Goal: Task Accomplishment & Management: Use online tool/utility

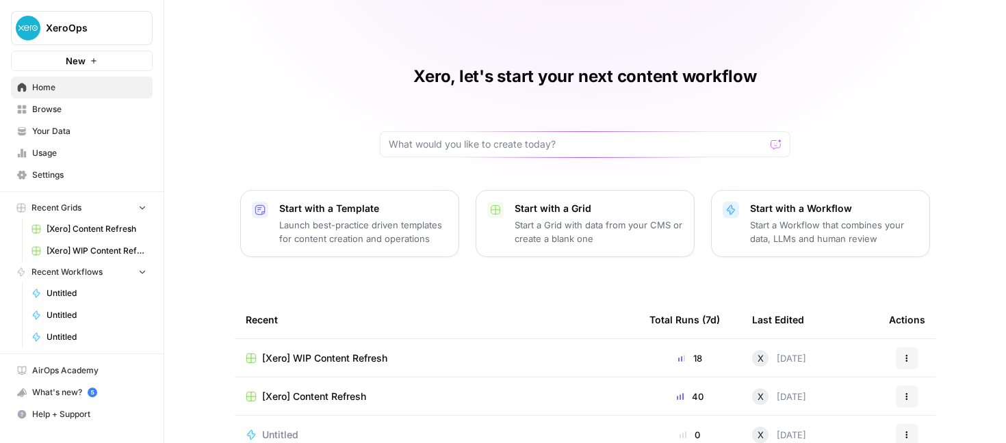
click at [98, 231] on span "[Xero] Content Refresh" at bounding box center [97, 229] width 100 height 12
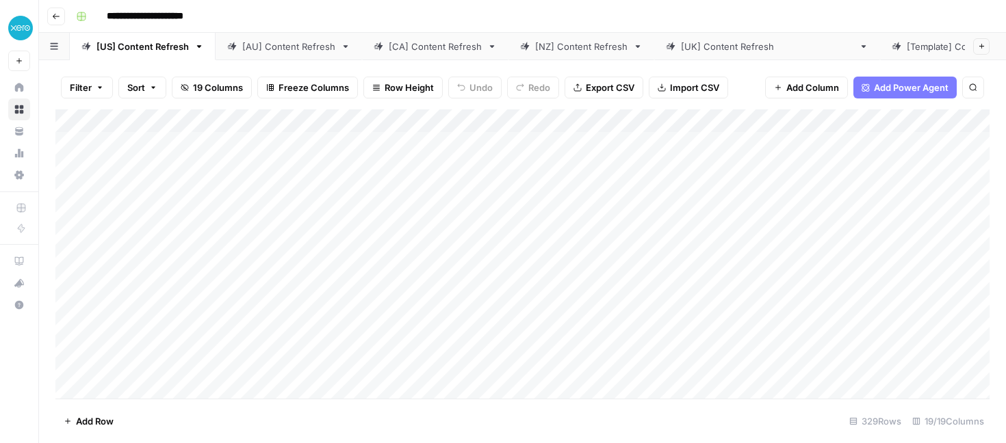
click at [294, 51] on div "[AU] Content Refresh" at bounding box center [288, 47] width 93 height 14
click at [57, 16] on icon "button" at bounding box center [56, 16] width 7 height 5
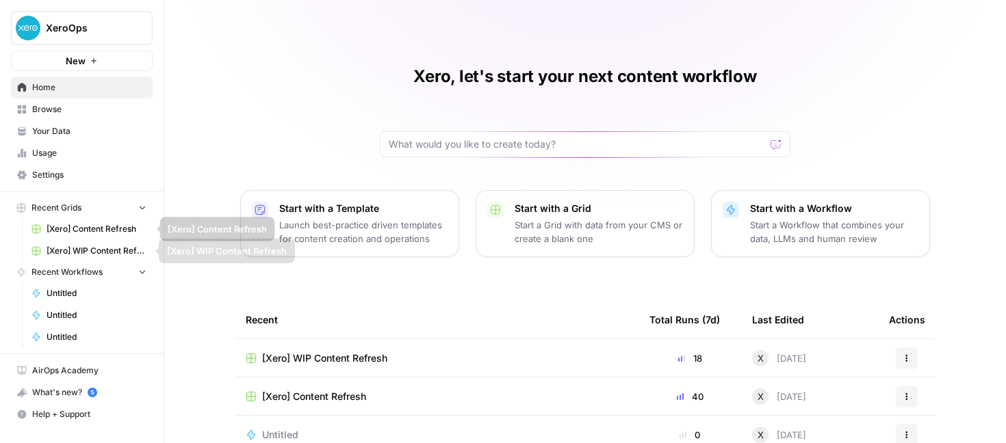
click at [81, 249] on span "[Xero] WIP Content Refresh" at bounding box center [97, 251] width 100 height 12
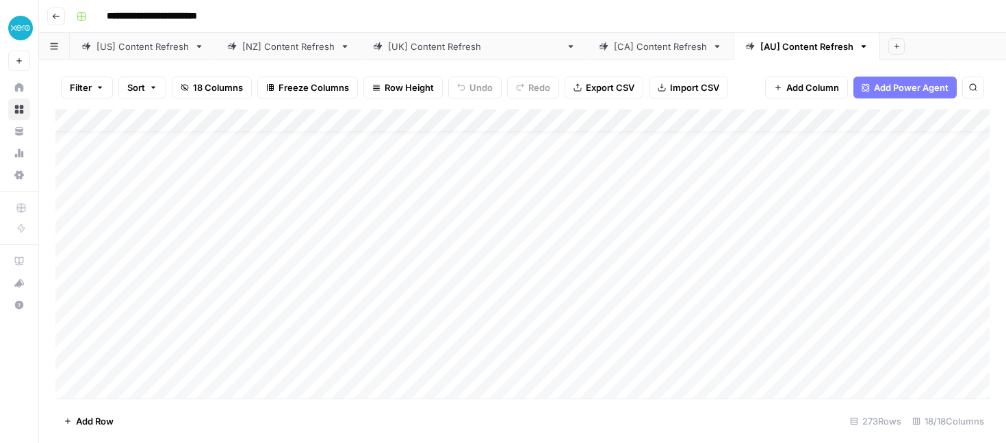
scroll to position [0, 1]
click at [181, 144] on div "Add Column" at bounding box center [522, 253] width 934 height 289
click at [289, 141] on div "Add Column" at bounding box center [522, 253] width 934 height 289
click at [777, 142] on div "Add Column" at bounding box center [522, 253] width 934 height 289
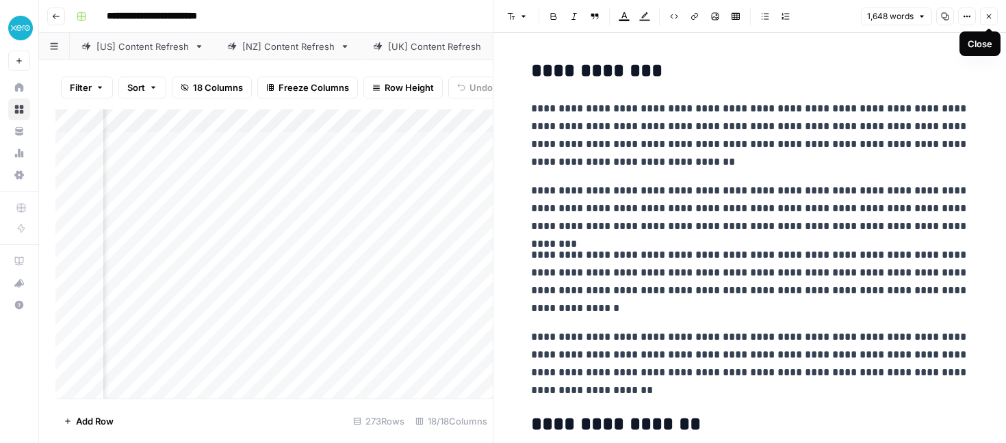
click at [988, 17] on icon "button" at bounding box center [989, 16] width 8 height 8
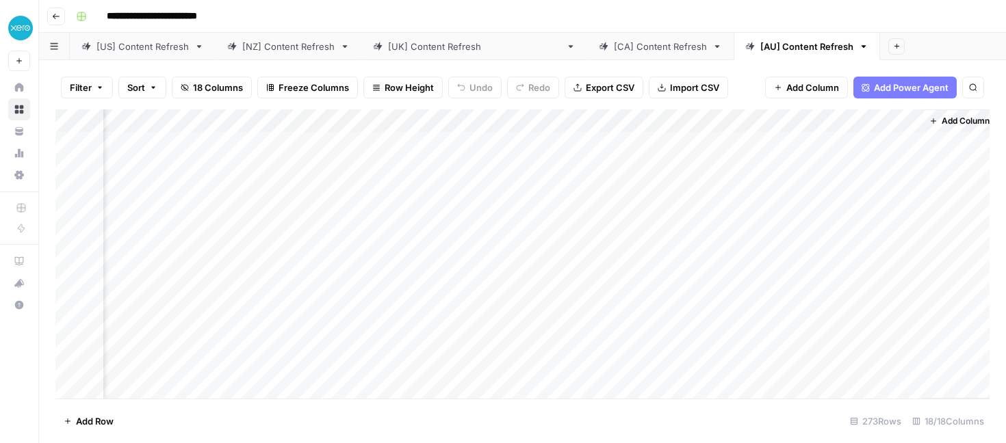
scroll to position [0, 1404]
click at [614, 49] on div "[CA] Content Refresh" at bounding box center [660, 47] width 93 height 14
click at [734, 55] on link "[AU] Content Refresh" at bounding box center [807, 46] width 146 height 27
click at [411, 49] on div "[[GEOGRAPHIC_DATA]] Content Refresh" at bounding box center [474, 47] width 172 height 14
click at [544, 168] on div "Add Column" at bounding box center [522, 253] width 934 height 289
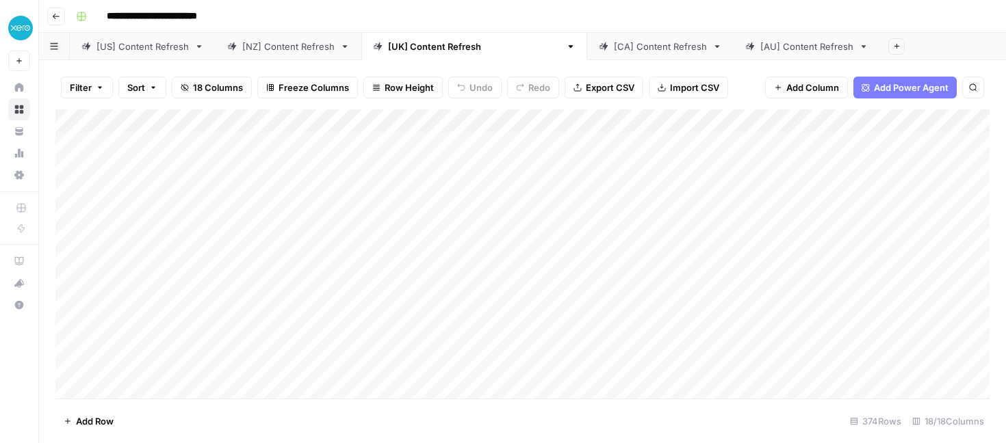
click at [378, 163] on div "Add Column" at bounding box center [522, 253] width 934 height 289
click at [417, 349] on div "Add Column" at bounding box center [522, 253] width 934 height 289
click at [734, 55] on link "[AU] Content Refresh" at bounding box center [807, 46] width 146 height 27
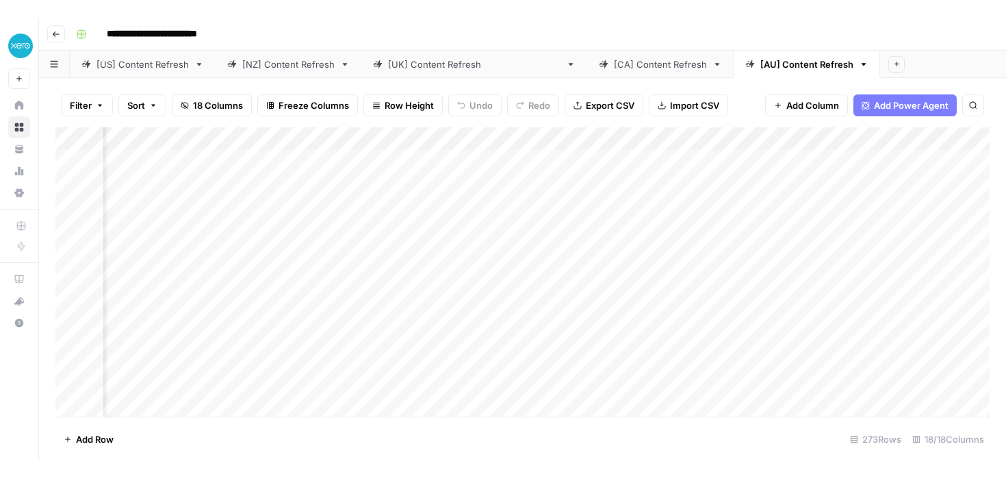
scroll to position [0, 725]
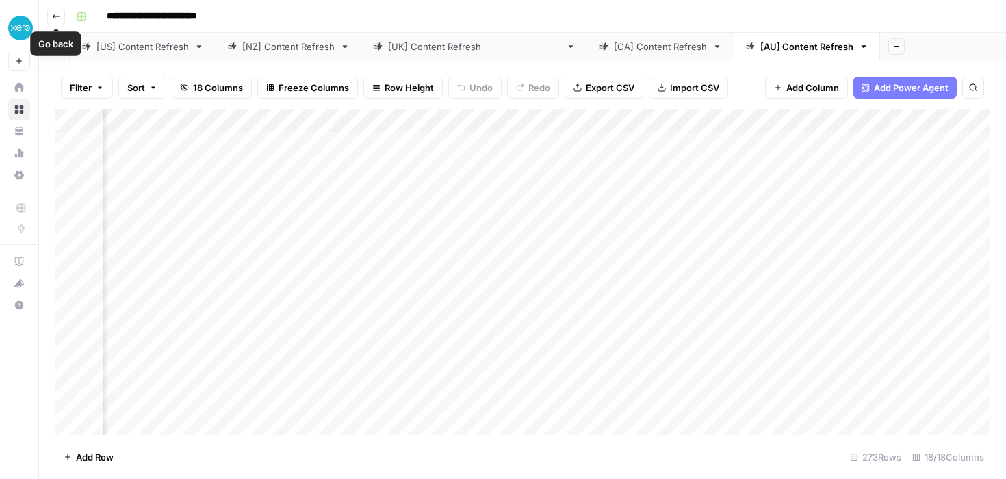
click at [50, 13] on button "Go back" at bounding box center [56, 17] width 18 height 18
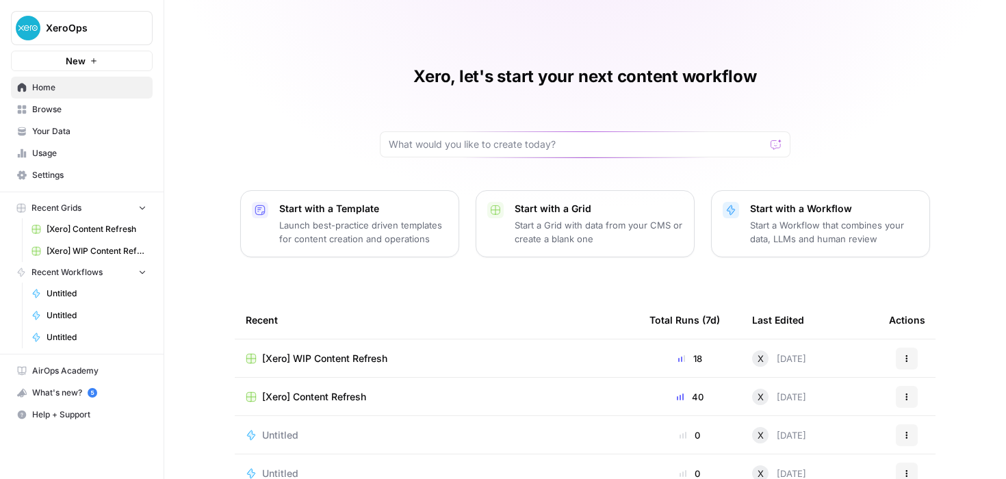
click at [57, 108] on span "Browse" at bounding box center [89, 109] width 114 height 12
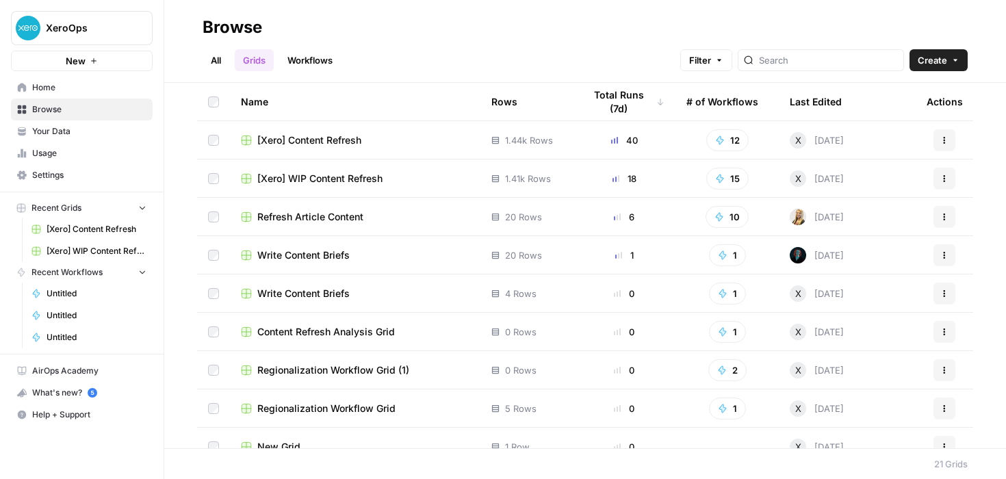
click at [50, 137] on span "Your Data" at bounding box center [89, 131] width 114 height 12
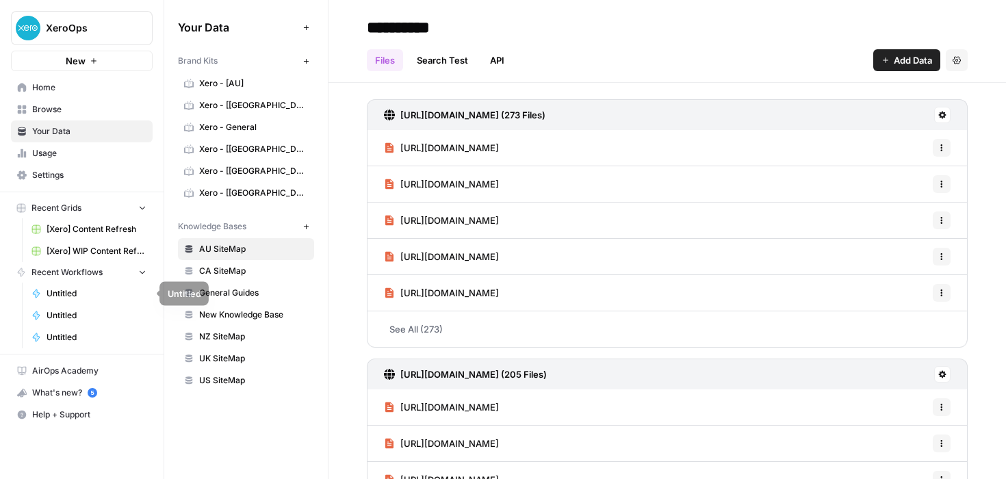
click at [68, 292] on span "Untitled" at bounding box center [97, 293] width 100 height 12
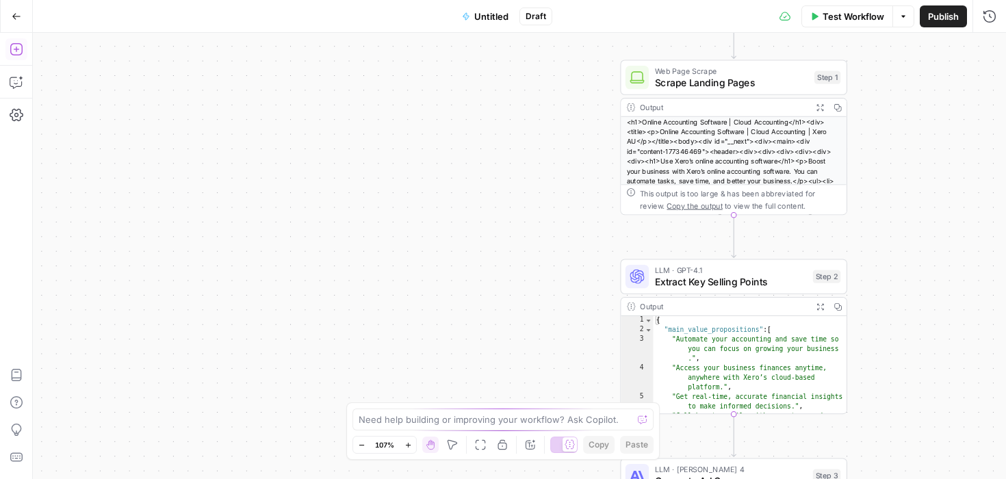
click at [18, 50] on icon "button" at bounding box center [17, 49] width 14 height 14
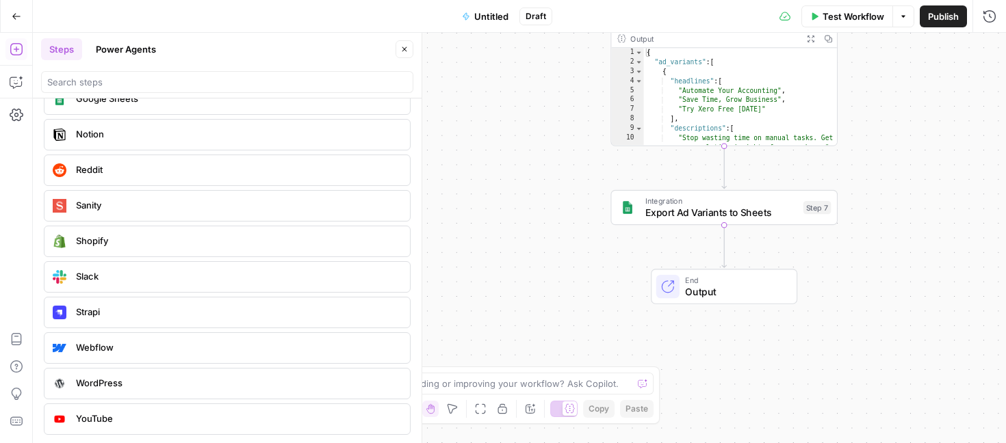
scroll to position [2602, 0]
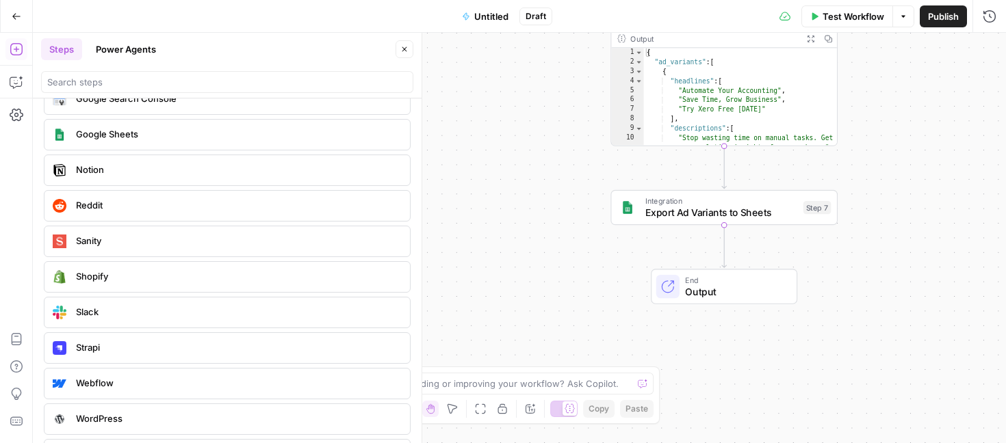
click at [480, 169] on div "Workflow Set Inputs Inputs Web Page Scrape Scrape Landing Pages Step 1 Output E…" at bounding box center [519, 238] width 973 height 411
click at [12, 14] on icon "button" at bounding box center [17, 17] width 10 height 10
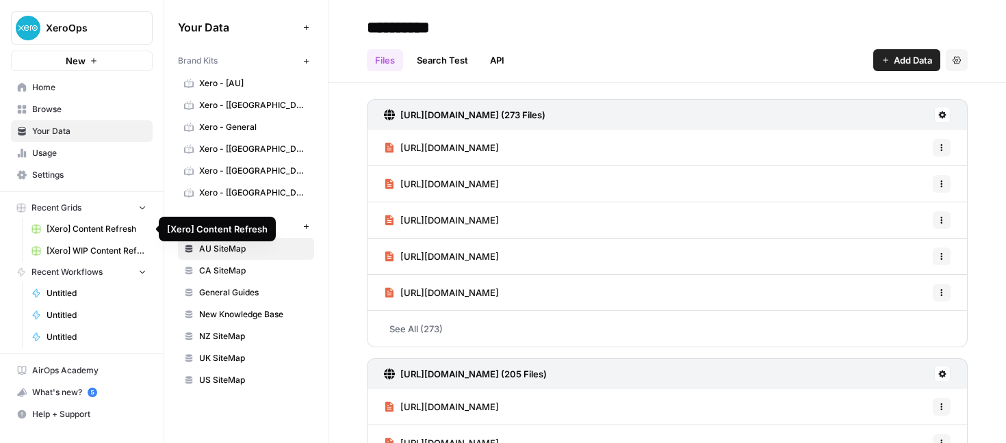
click at [81, 232] on span "[Xero] Content Refresh" at bounding box center [97, 229] width 100 height 12
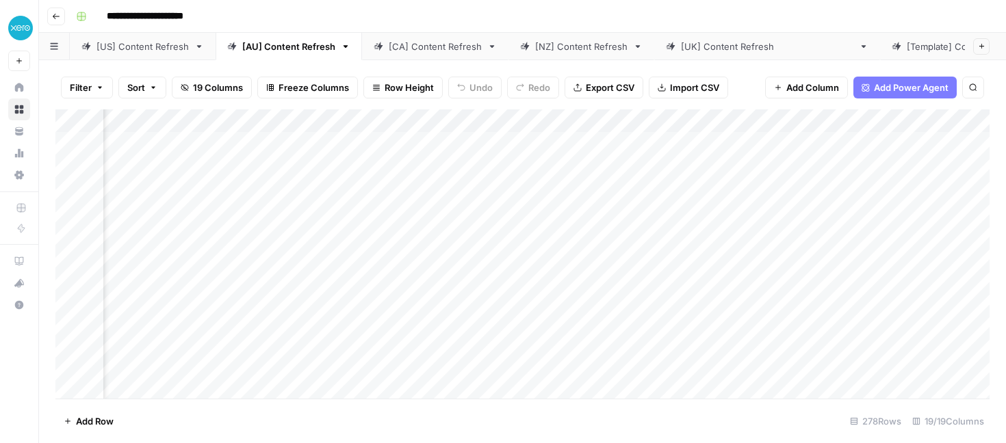
scroll to position [0, 1532]
click at [409, 165] on div "Add Column" at bounding box center [522, 253] width 934 height 289
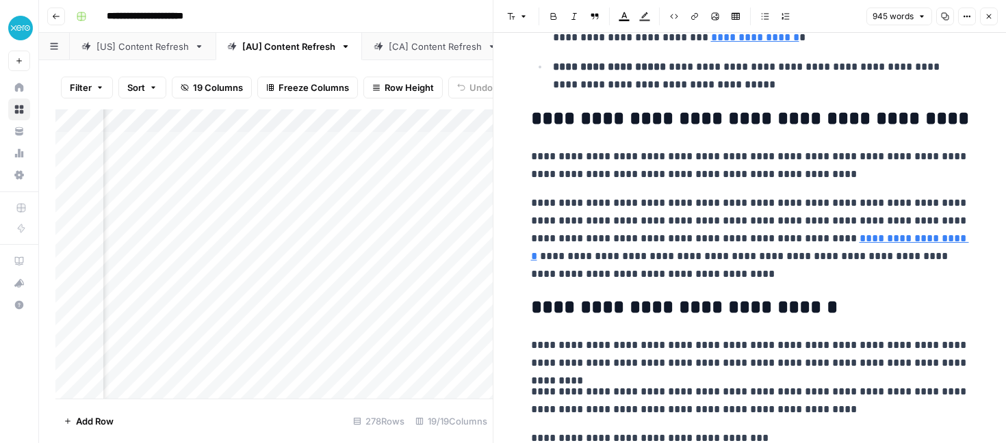
scroll to position [530, 0]
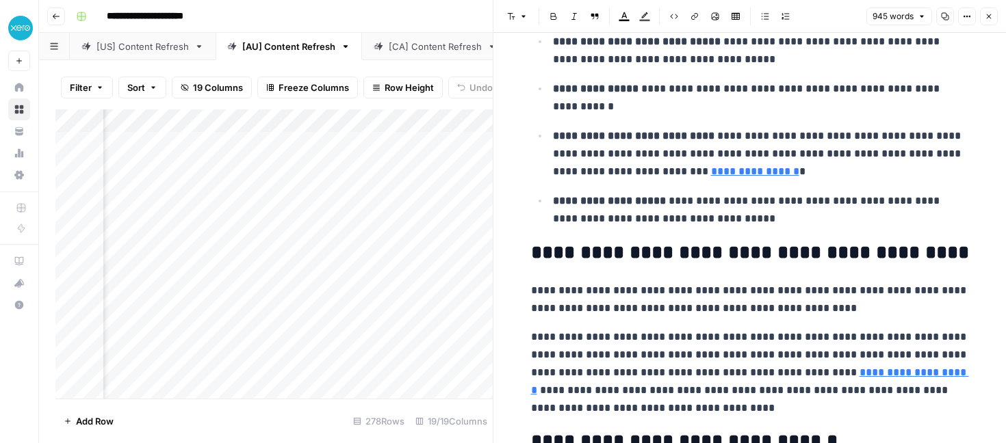
click at [964, 20] on icon "button" at bounding box center [967, 16] width 8 height 8
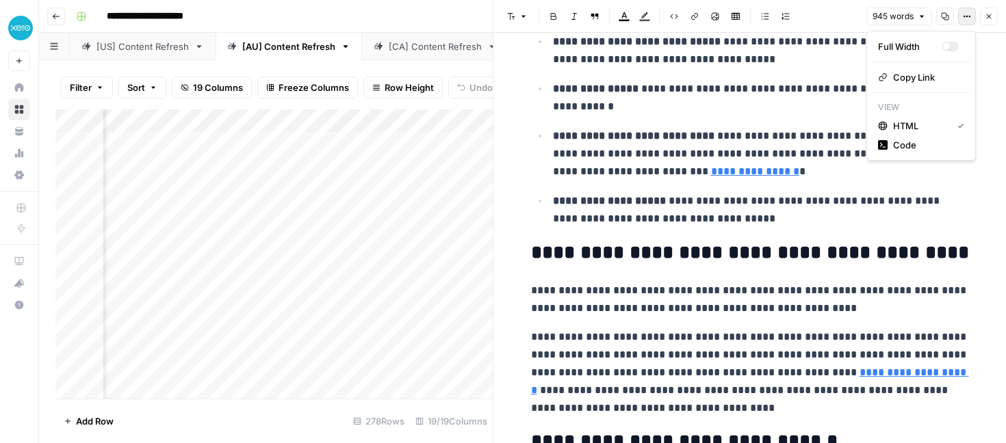
click at [815, 183] on ul "**********" at bounding box center [750, 92] width 438 height 272
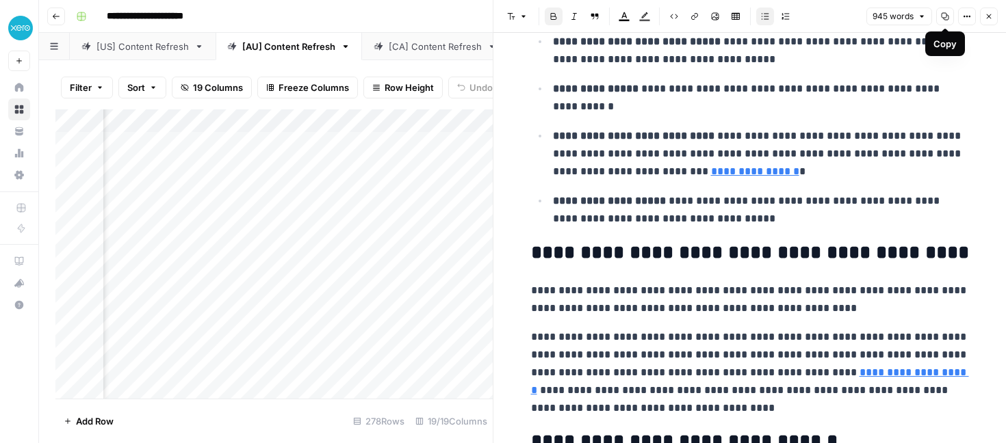
click at [948, 14] on icon "button" at bounding box center [945, 16] width 8 height 8
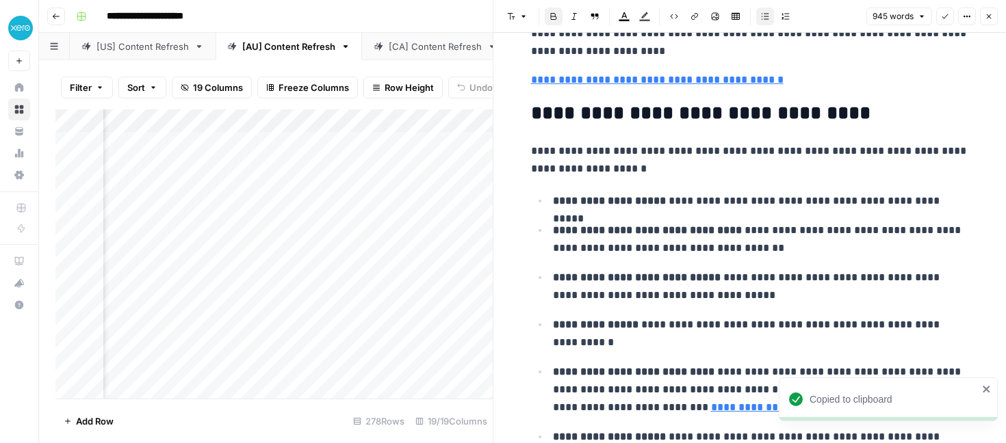
scroll to position [0, 0]
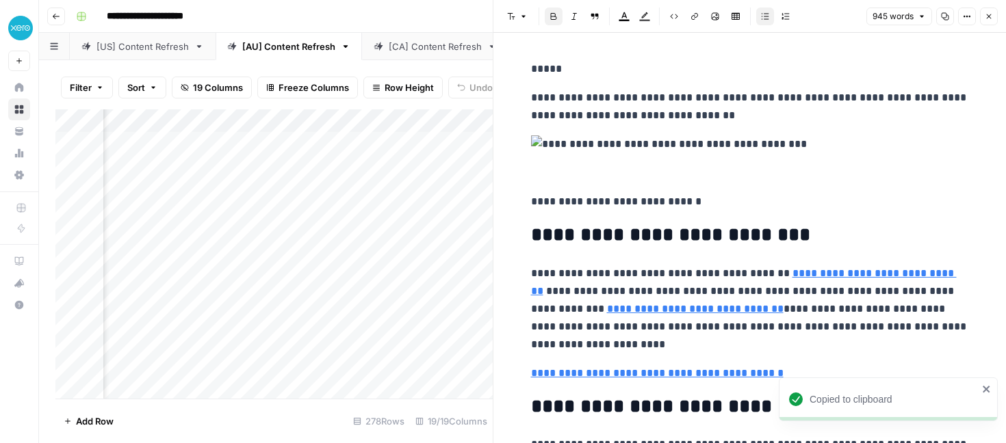
click at [422, 325] on div "Add Column" at bounding box center [273, 253] width 437 height 289
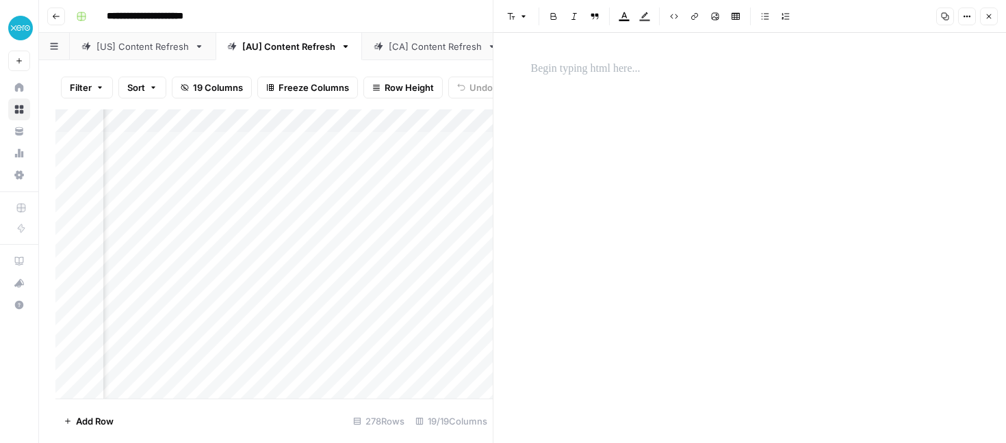
click at [972, 15] on button "Options" at bounding box center [967, 17] width 18 height 18
click at [900, 127] on span "HTML" at bounding box center [919, 126] width 53 height 14
click at [983, 14] on button "Close" at bounding box center [989, 17] width 18 height 18
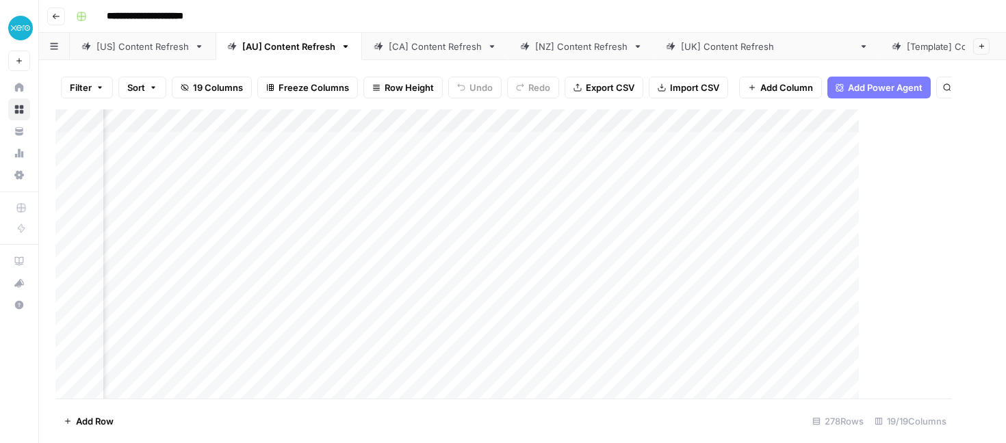
scroll to position [0, 1515]
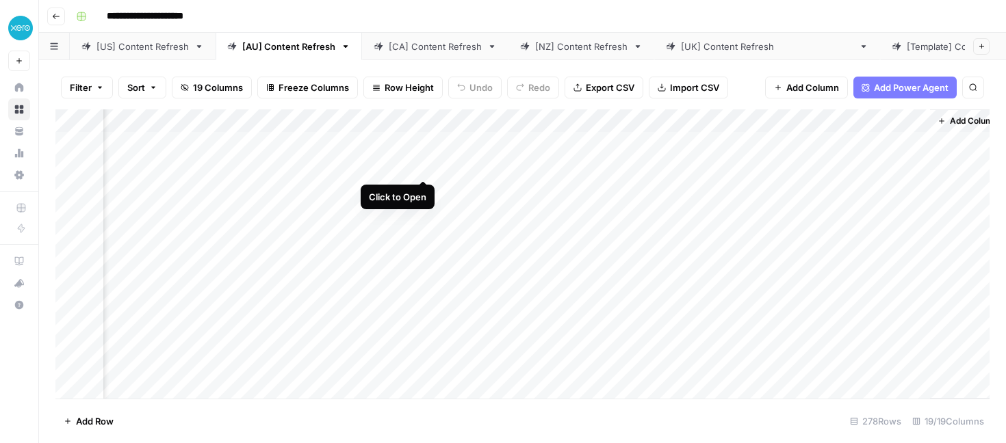
click at [419, 165] on div "Add Column" at bounding box center [522, 253] width 934 height 289
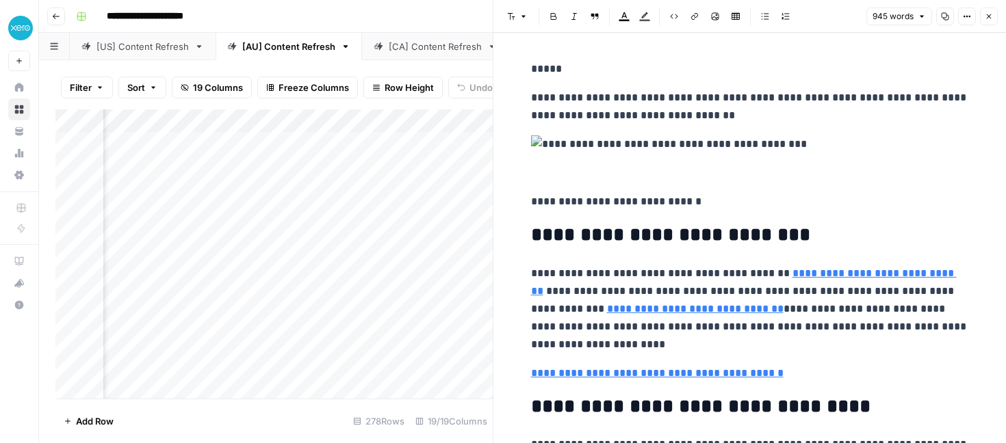
click at [966, 15] on icon "button" at bounding box center [967, 16] width 8 height 8
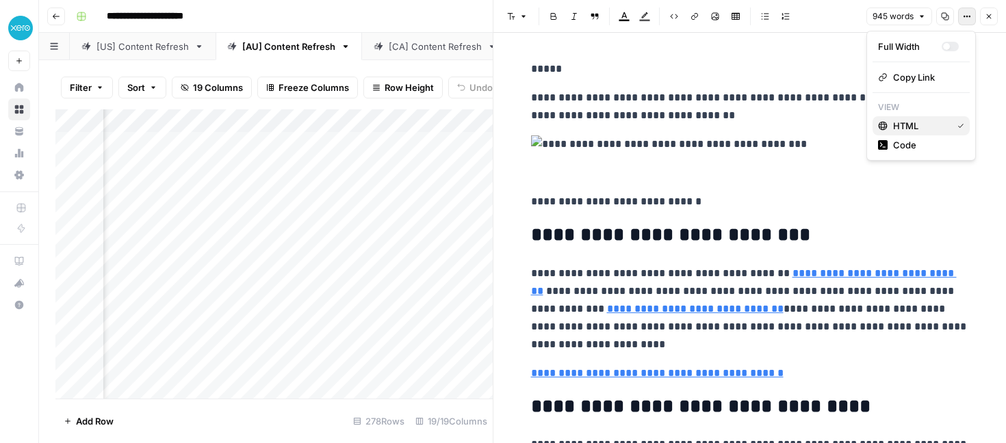
click at [916, 125] on span "HTML" at bounding box center [919, 126] width 53 height 14
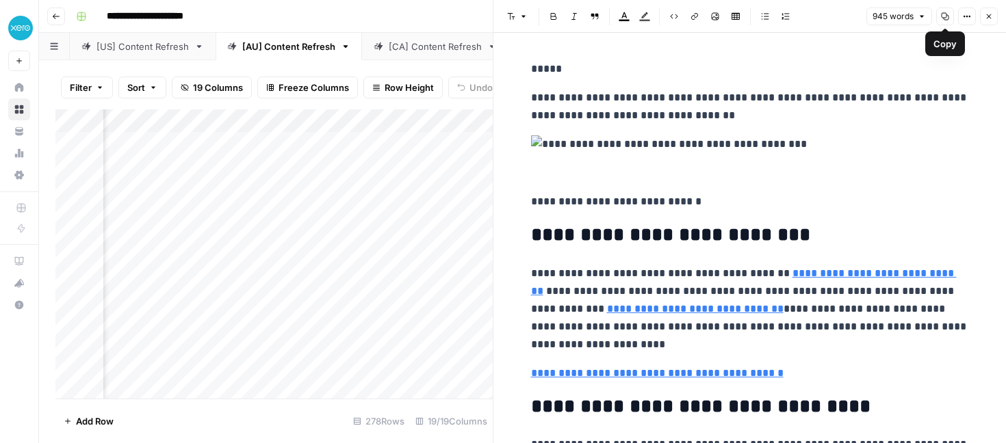
click at [947, 18] on icon "button" at bounding box center [945, 16] width 8 height 8
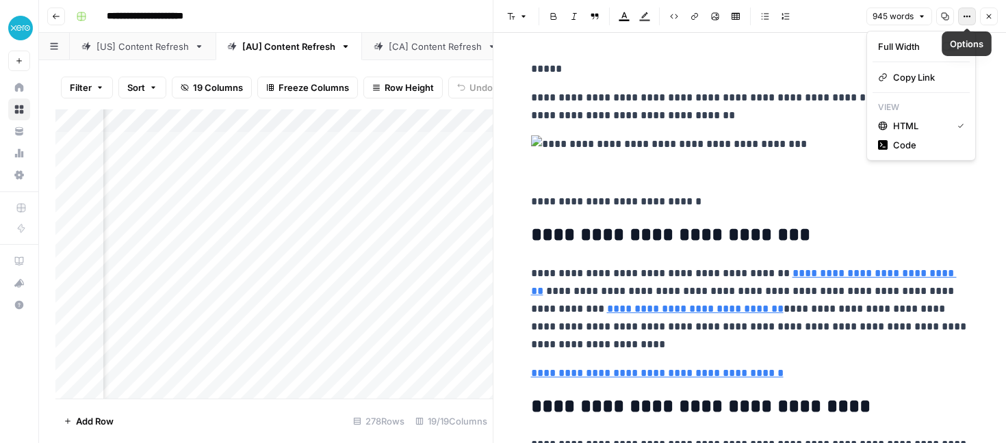
click at [964, 16] on icon "button" at bounding box center [965, 17] width 2 height 2
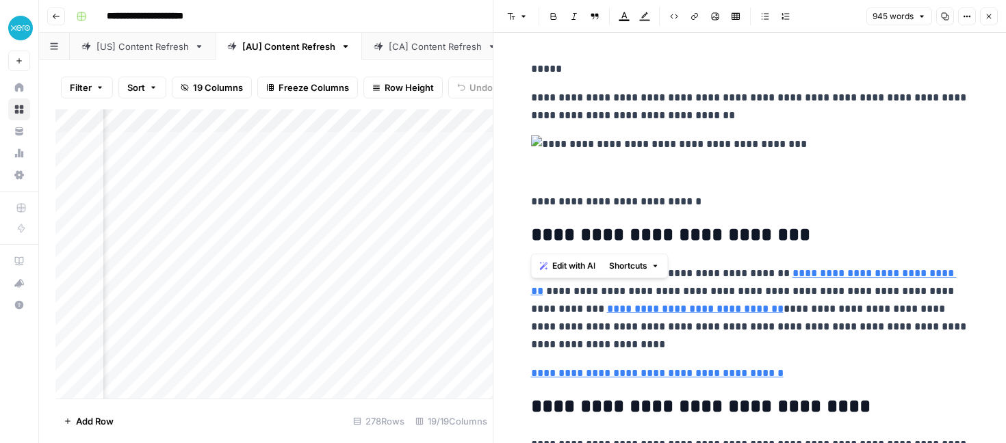
drag, startPoint x: 798, startPoint y: 238, endPoint x: 534, endPoint y: 232, distance: 264.2
click at [534, 232] on h2 "**********" at bounding box center [750, 235] width 438 height 22
click at [784, 235] on h2 "**********" at bounding box center [750, 235] width 438 height 22
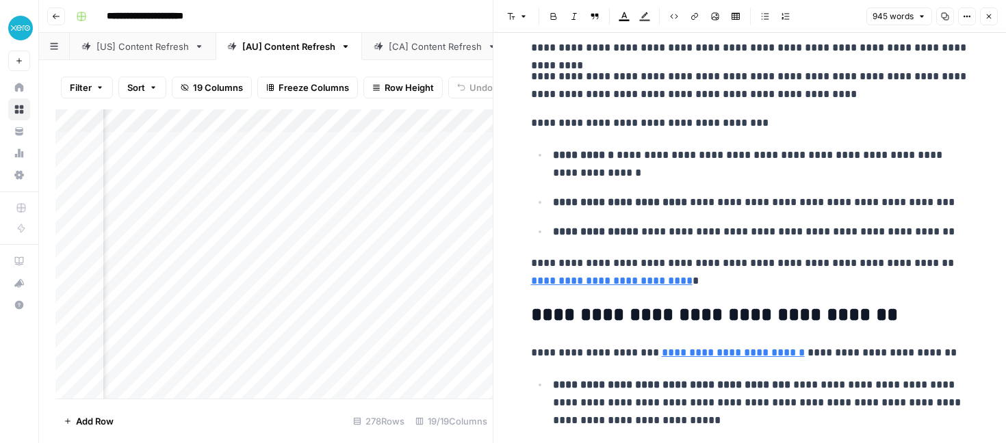
scroll to position [983, 0]
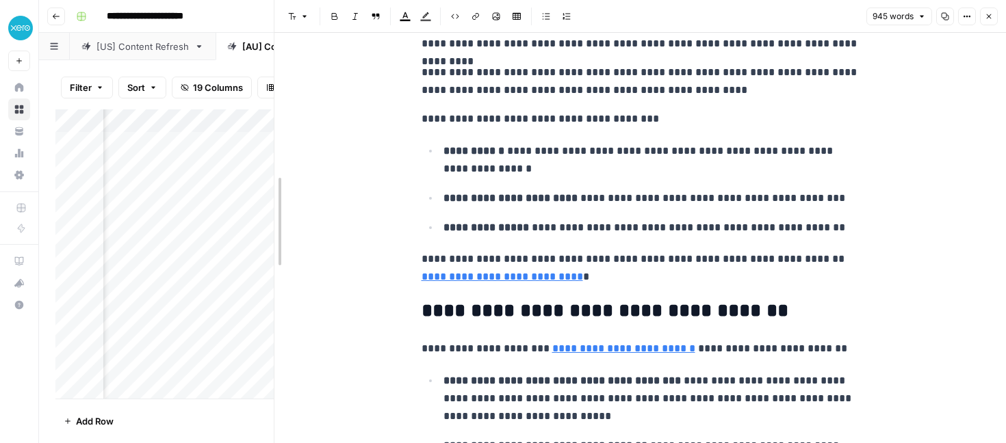
drag, startPoint x: 493, startPoint y: 92, endPoint x: 8, endPoint y: 120, distance: 486.0
click at [8, 120] on body "**********" at bounding box center [503, 221] width 1006 height 443
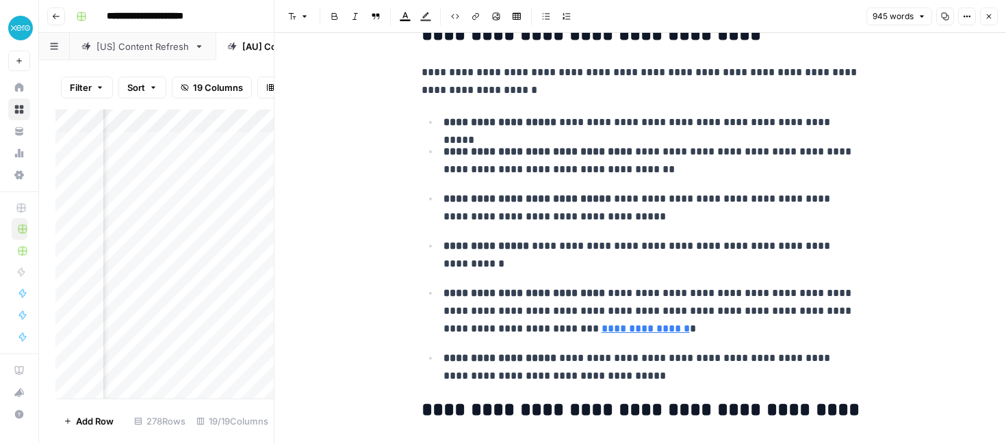
scroll to position [0, 0]
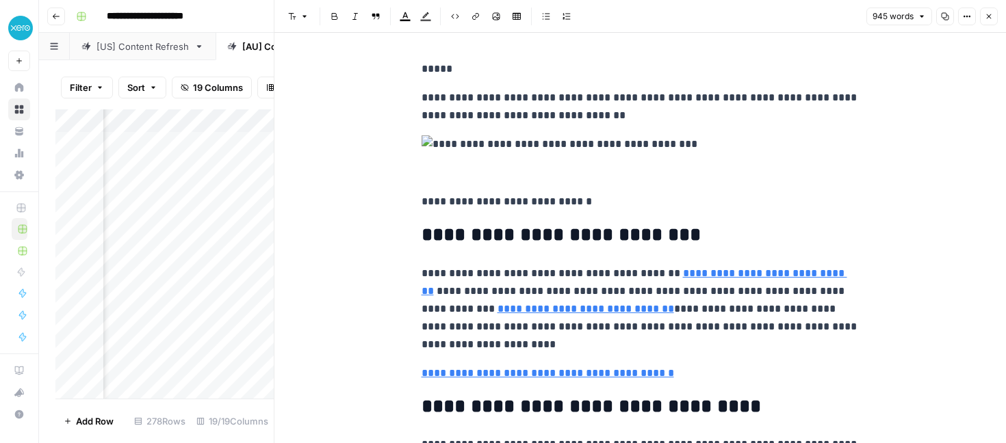
click at [300, 14] on icon "button" at bounding box center [304, 16] width 8 height 8
click at [456, 156] on p at bounding box center [641, 159] width 438 height 47
click at [443, 237] on h2 "**********" at bounding box center [641, 235] width 438 height 22
drag, startPoint x: 414, startPoint y: 231, endPoint x: 760, endPoint y: 245, distance: 346.6
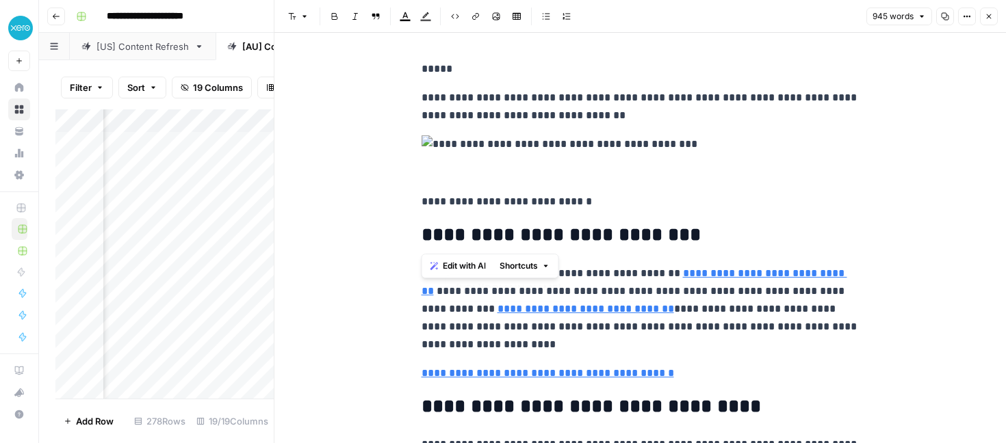
type input "/au/accounting-software/reconcile-bank-transactions/"
click at [915, 17] on button "945 words" at bounding box center [899, 17] width 66 height 18
click at [845, 205] on p "**********" at bounding box center [641, 202] width 438 height 18
click at [973, 16] on button "Options" at bounding box center [967, 17] width 18 height 18
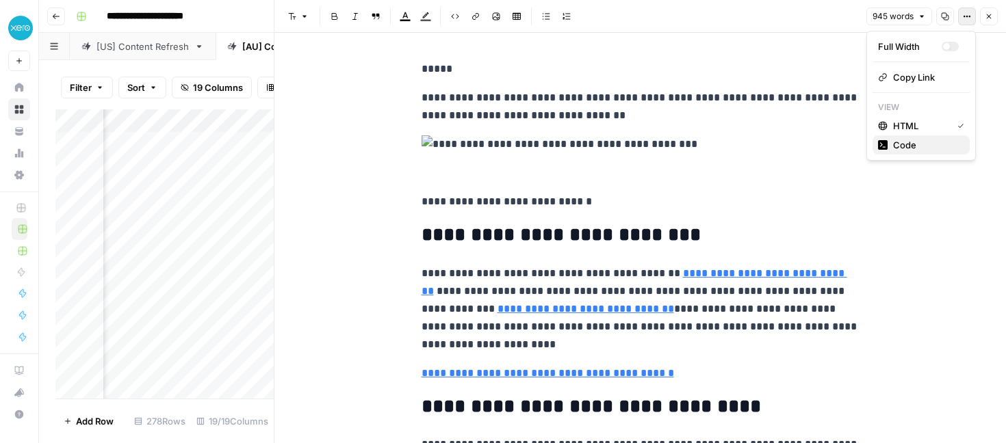
click at [904, 142] on span "Code" at bounding box center [926, 145] width 66 height 14
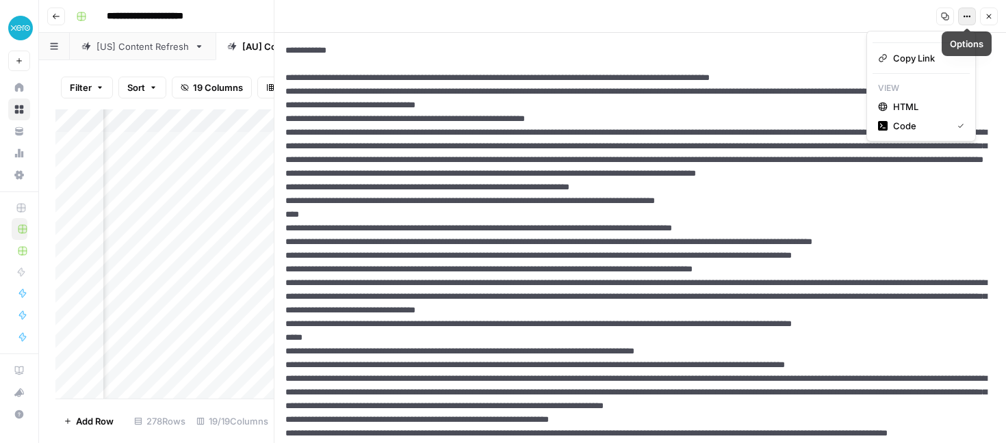
click at [969, 14] on icon "button" at bounding box center [967, 16] width 8 height 8
click at [903, 106] on span "HTML" at bounding box center [926, 107] width 66 height 14
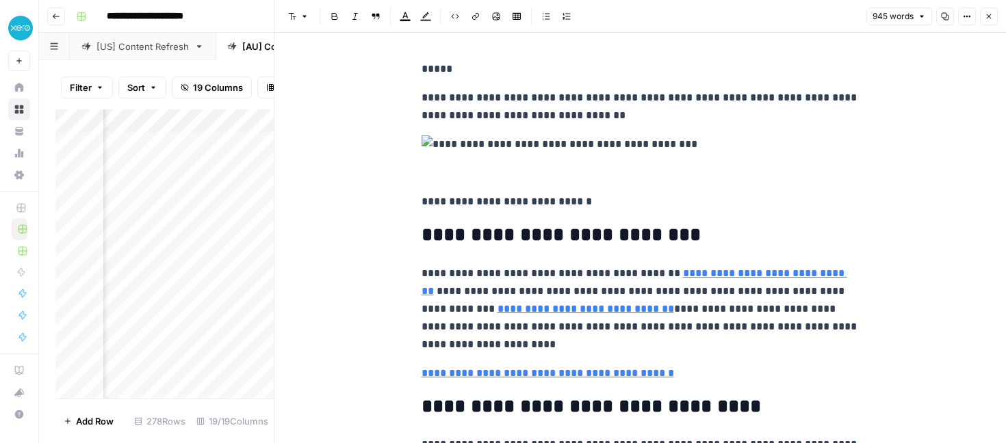
click at [963, 14] on icon "button" at bounding box center [967, 16] width 8 height 8
click at [785, 193] on p "**********" at bounding box center [641, 202] width 438 height 18
click at [232, 246] on div "Add Column" at bounding box center [164, 253] width 218 height 289
click at [994, 15] on button "Close" at bounding box center [989, 17] width 18 height 18
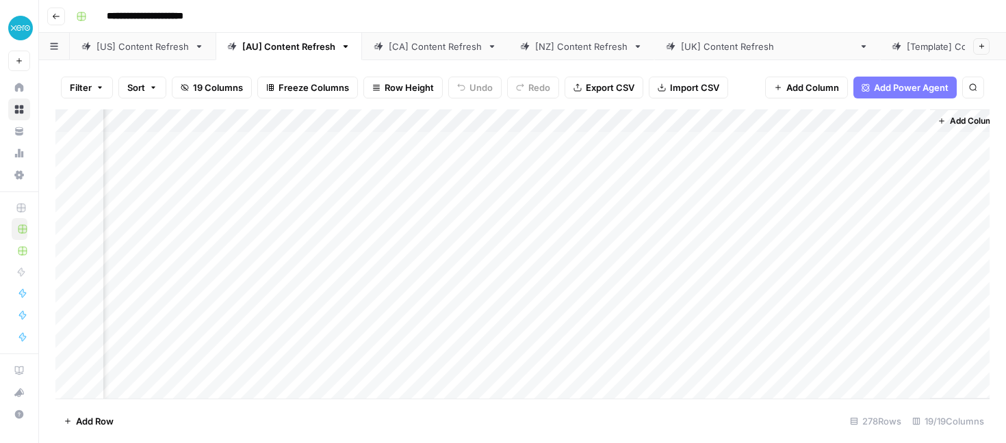
scroll to position [0, 1]
click at [816, 84] on span "Add Column" at bounding box center [812, 88] width 53 height 14
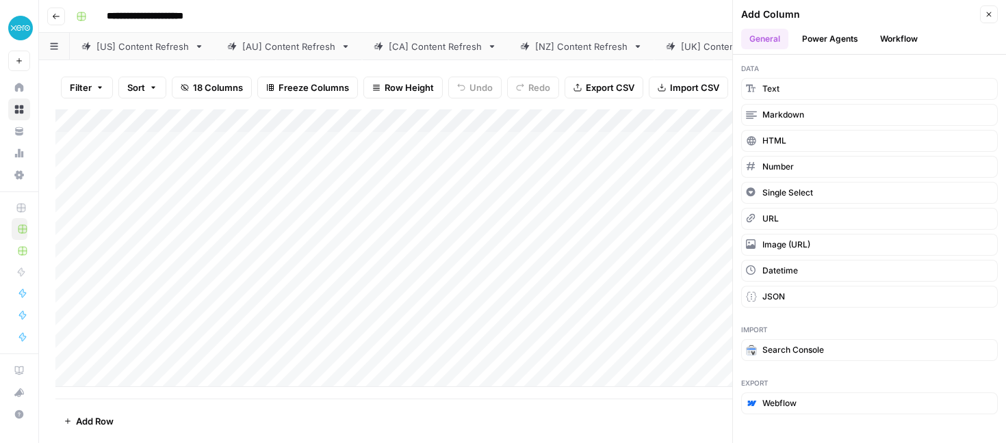
click at [986, 19] on button "Close" at bounding box center [989, 14] width 18 height 18
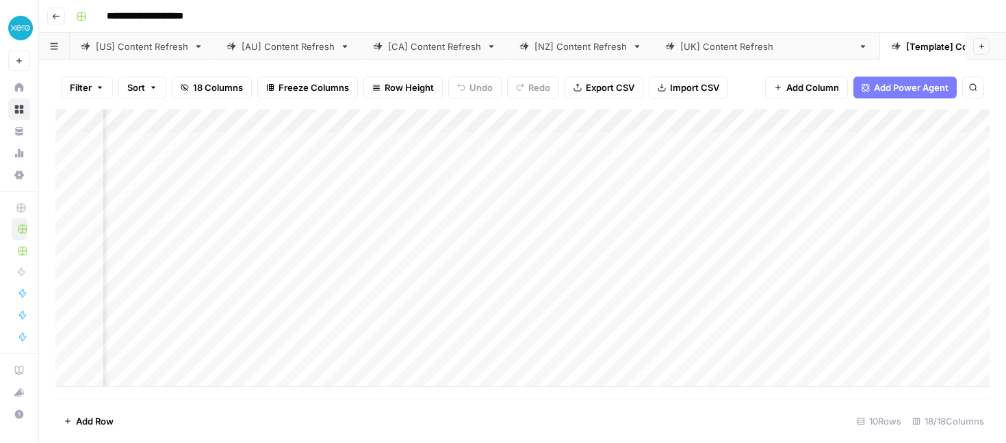
scroll to position [0, 1478]
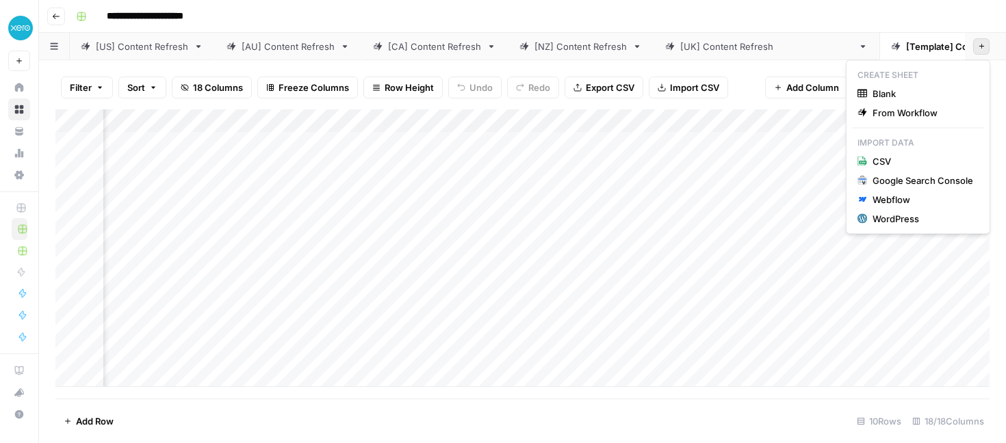
click at [985, 46] on button "Add Sheet" at bounding box center [981, 46] width 16 height 16
click at [901, 111] on span "From Workflow" at bounding box center [923, 113] width 101 height 14
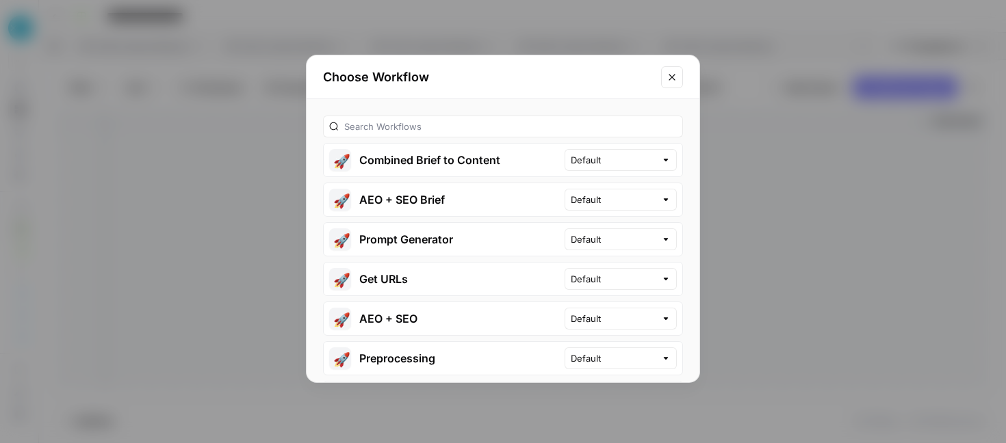
scroll to position [168, 0]
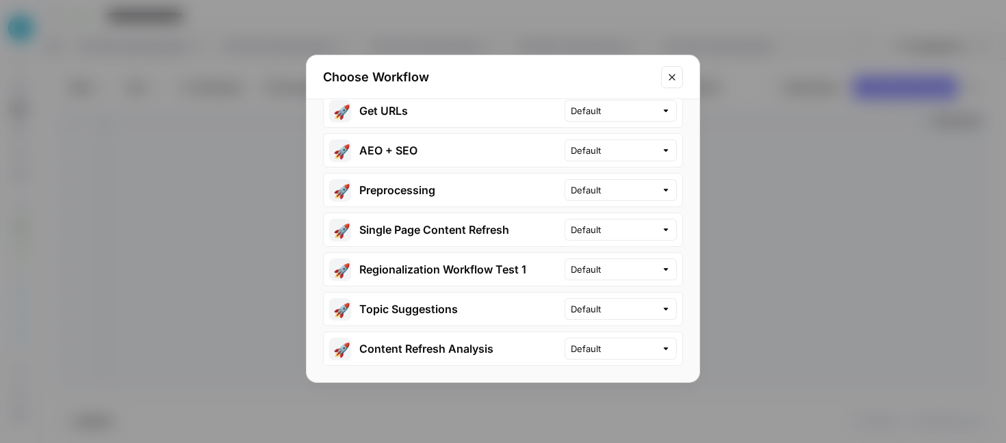
click at [477, 351] on button "🚀 Content Refresh Analysis" at bounding box center [444, 349] width 241 height 33
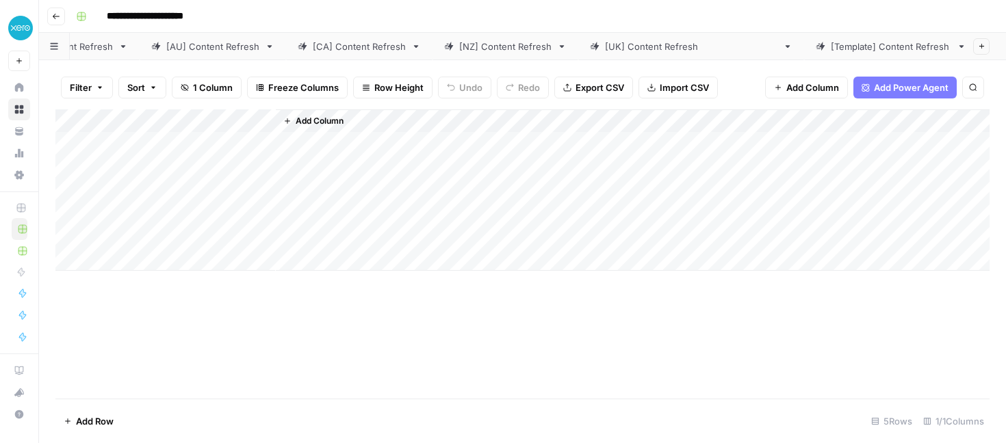
scroll to position [0, 85]
drag, startPoint x: 242, startPoint y: 357, endPoint x: 279, endPoint y: 258, distance: 105.0
click at [242, 355] on div "Add Column" at bounding box center [522, 253] width 934 height 289
click at [325, 120] on span "Add Column" at bounding box center [320, 121] width 48 height 12
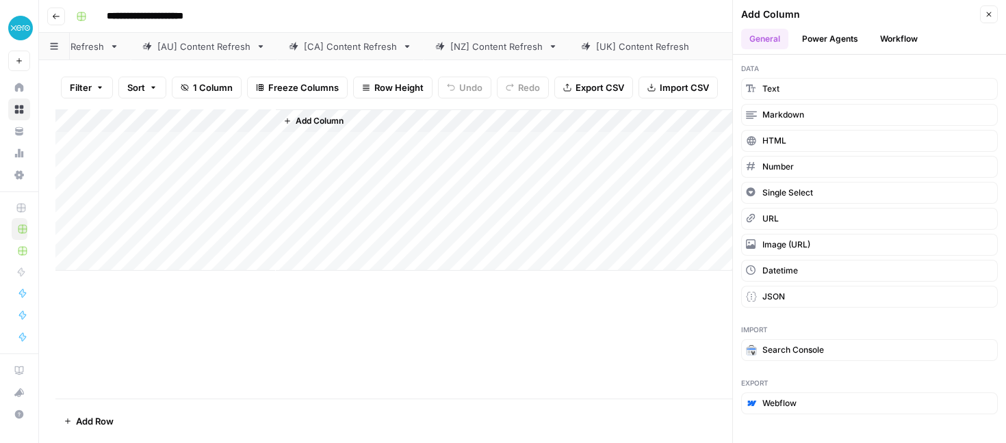
click at [908, 44] on button "Workflow" at bounding box center [899, 39] width 54 height 21
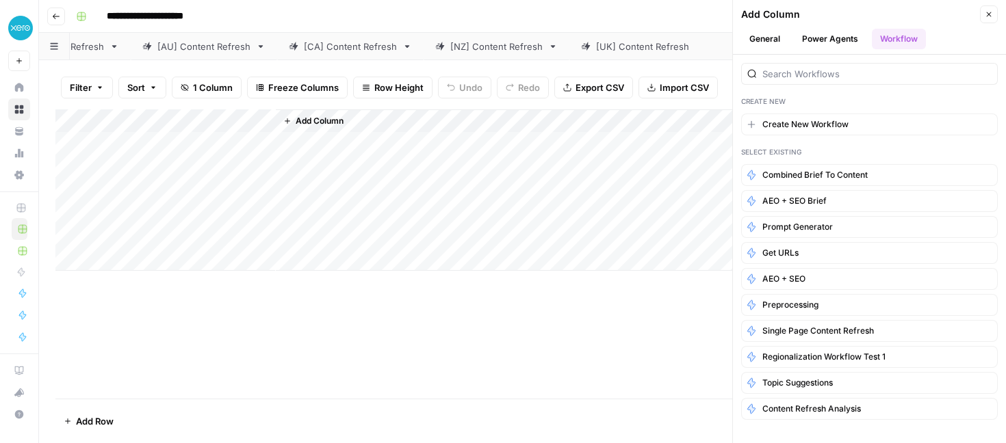
click at [842, 37] on button "Power Agents" at bounding box center [830, 39] width 73 height 21
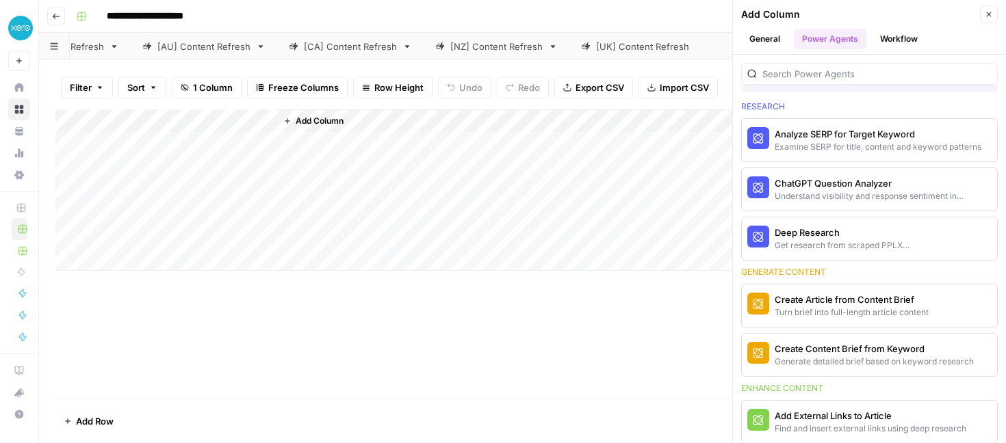
scroll to position [0, 0]
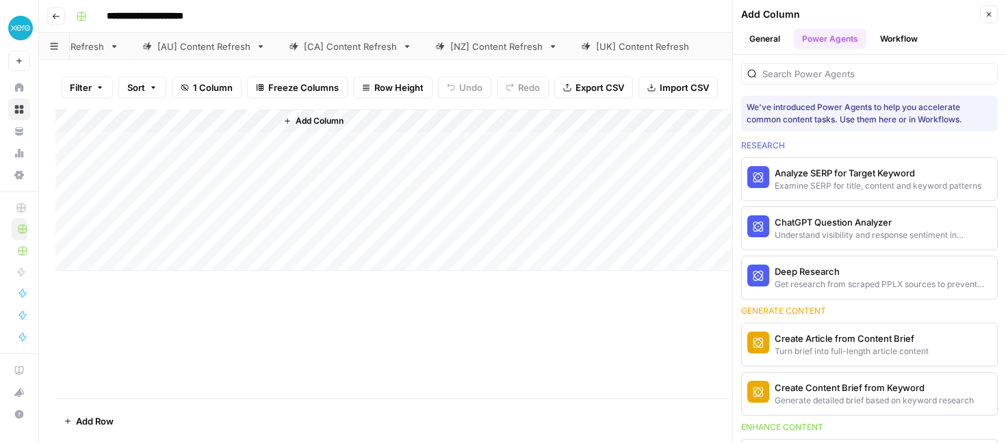
click at [990, 10] on icon "button" at bounding box center [989, 14] width 8 height 8
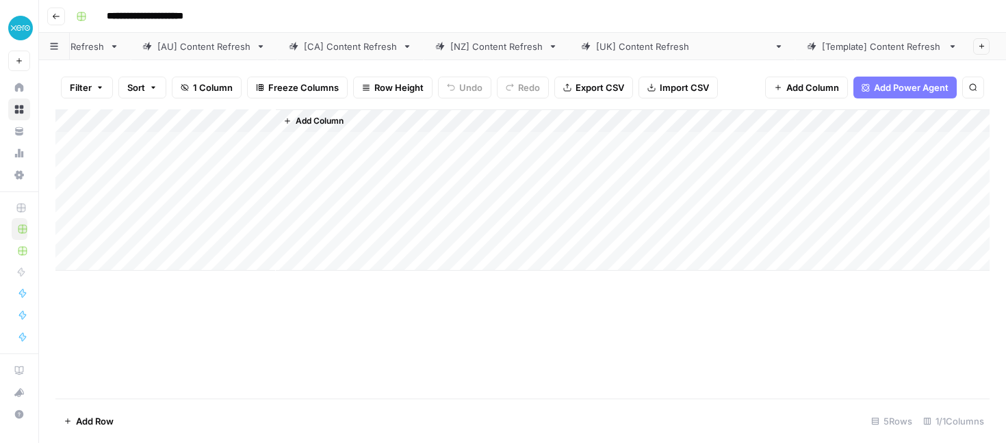
click at [903, 129] on span "Delete Sheet" at bounding box center [903, 123] width 66 height 14
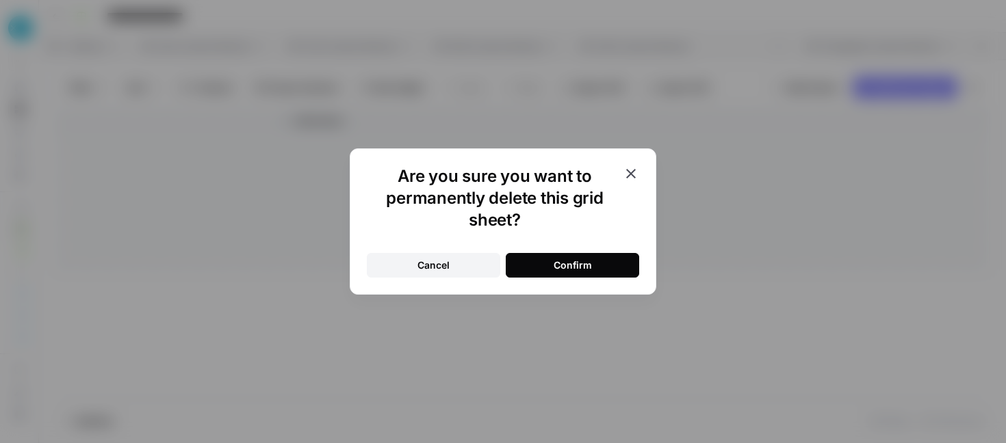
click at [539, 265] on button "Confirm" at bounding box center [572, 265] width 133 height 25
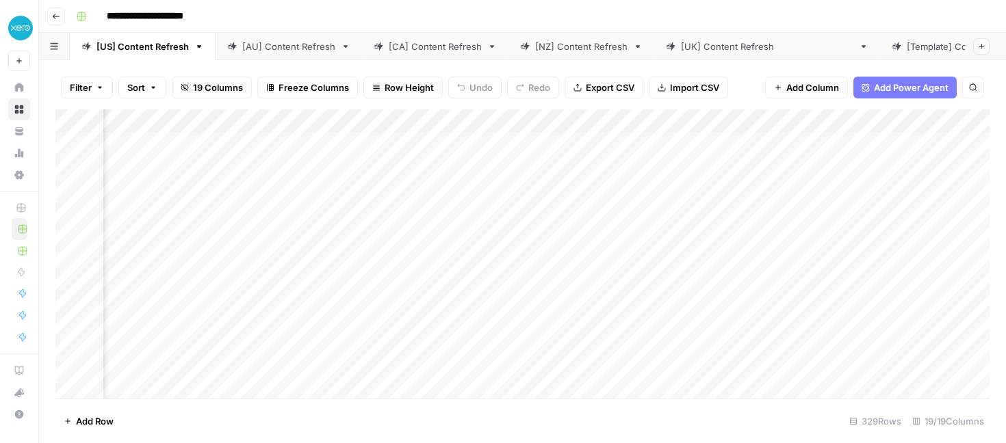
scroll to position [4, 1588]
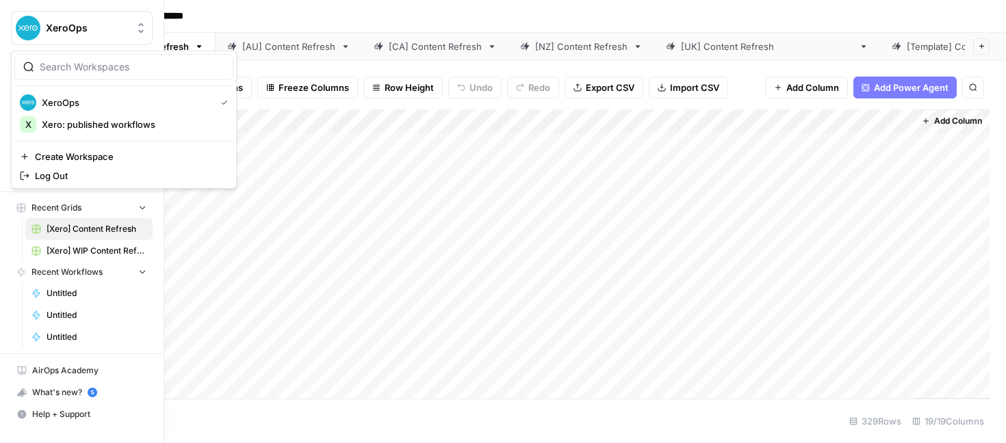
click at [22, 25] on img "Workspace: XeroOps" at bounding box center [28, 28] width 25 height 25
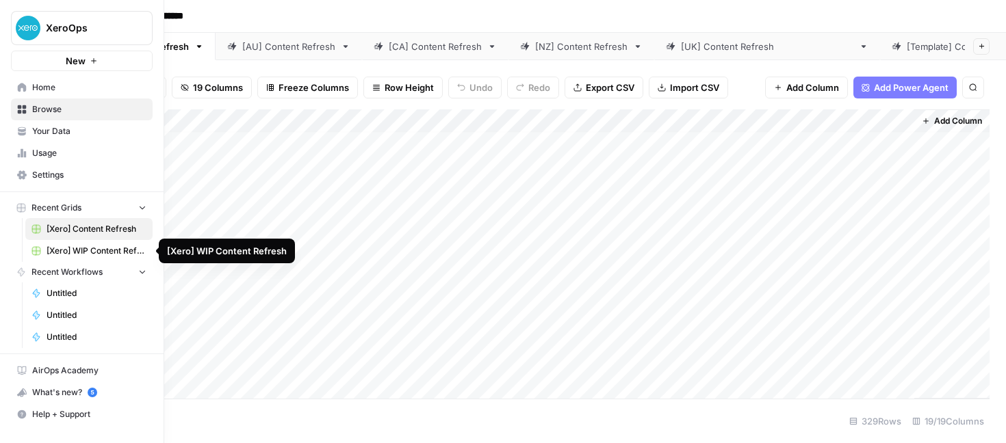
click at [60, 249] on span "[Xero] WIP Content Refresh" at bounding box center [97, 251] width 100 height 12
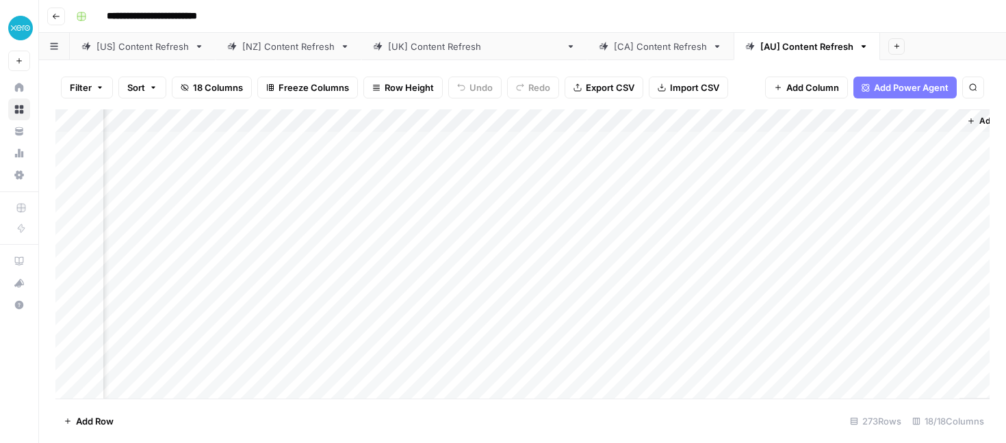
scroll to position [0, 1404]
click at [938, 120] on span "Add Column" at bounding box center [958, 121] width 48 height 12
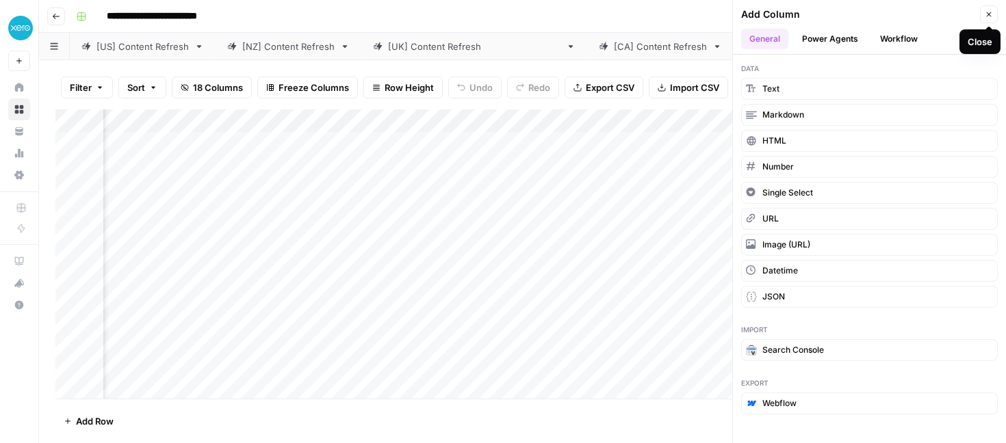
click at [989, 10] on icon "button" at bounding box center [989, 14] width 8 height 8
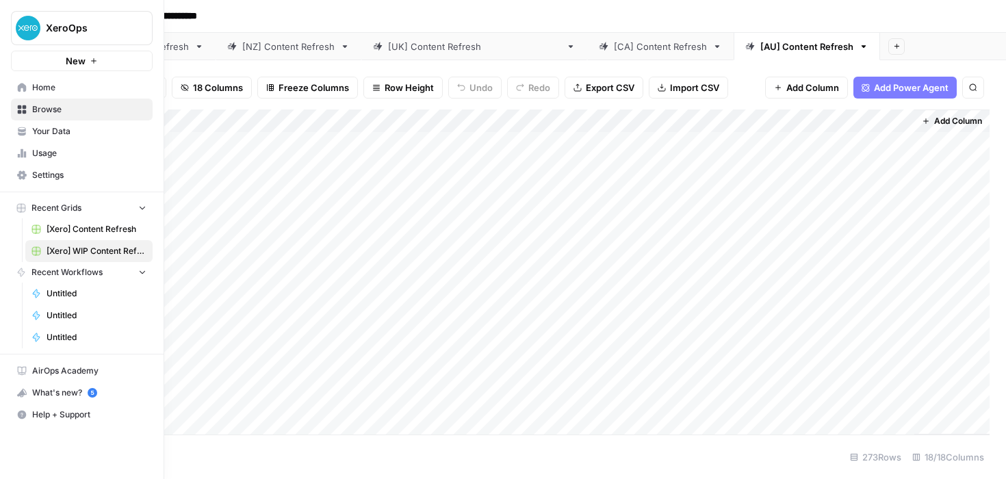
click at [36, 148] on span "Usage" at bounding box center [89, 153] width 114 height 12
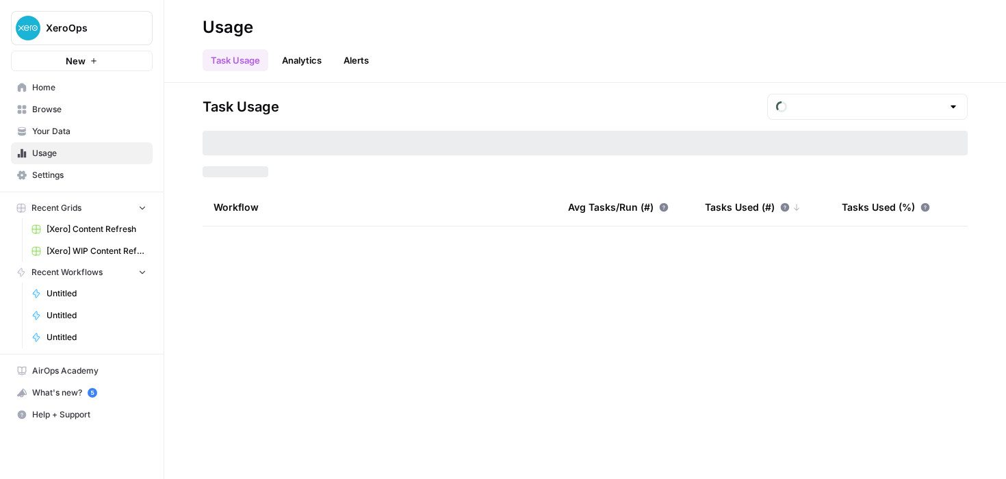
type input "August Tasks"
click at [90, 298] on span "Untitled" at bounding box center [97, 293] width 100 height 12
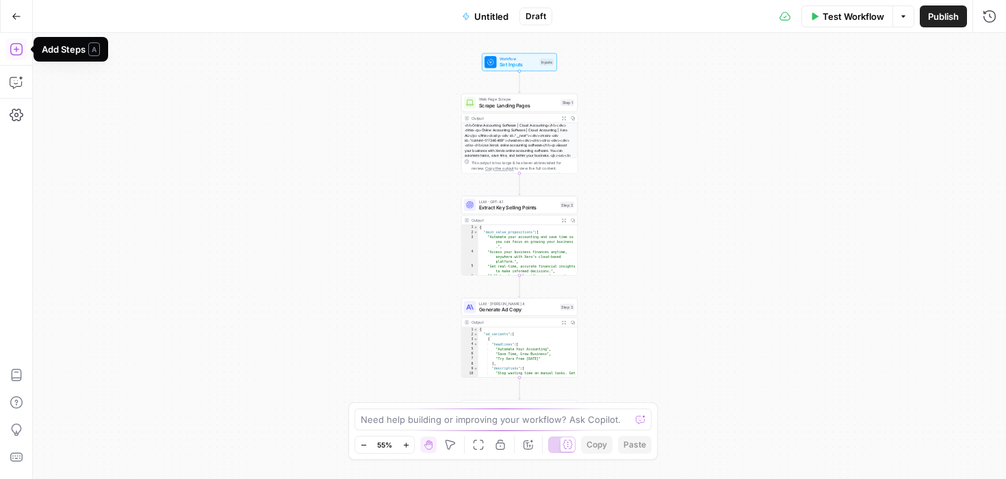
click at [12, 50] on icon "button" at bounding box center [17, 49] width 14 height 14
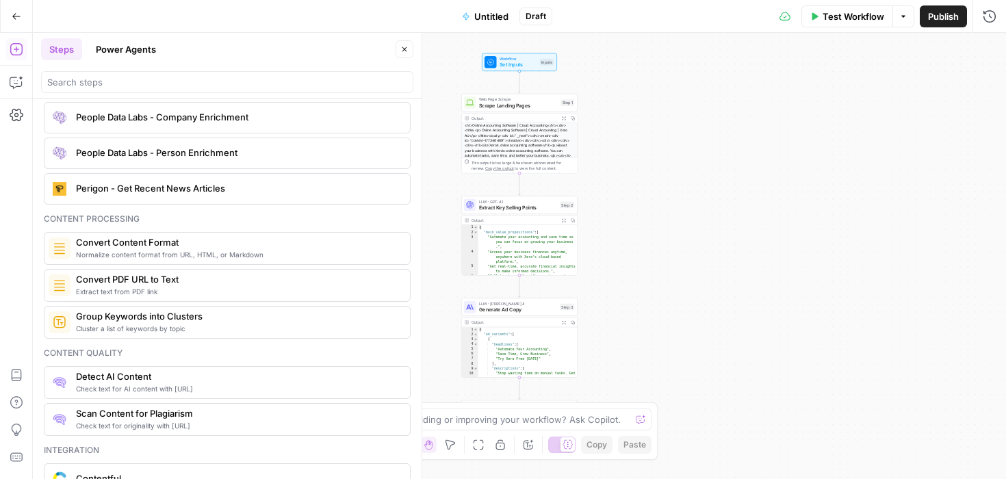
scroll to position [2080, 0]
